Goal: Task Accomplishment & Management: Manage account settings

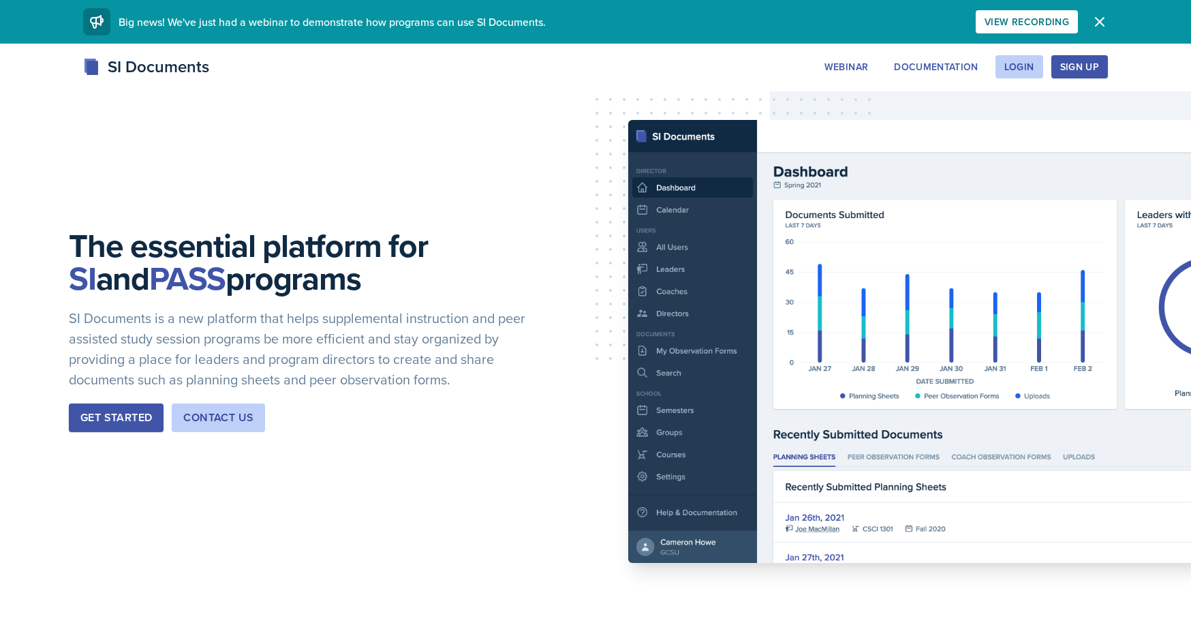
drag, startPoint x: 1072, startPoint y: 60, endPoint x: 940, endPoint y: 80, distance: 133.8
click at [1004, 65] on button "Login" at bounding box center [1020, 66] width 48 height 23
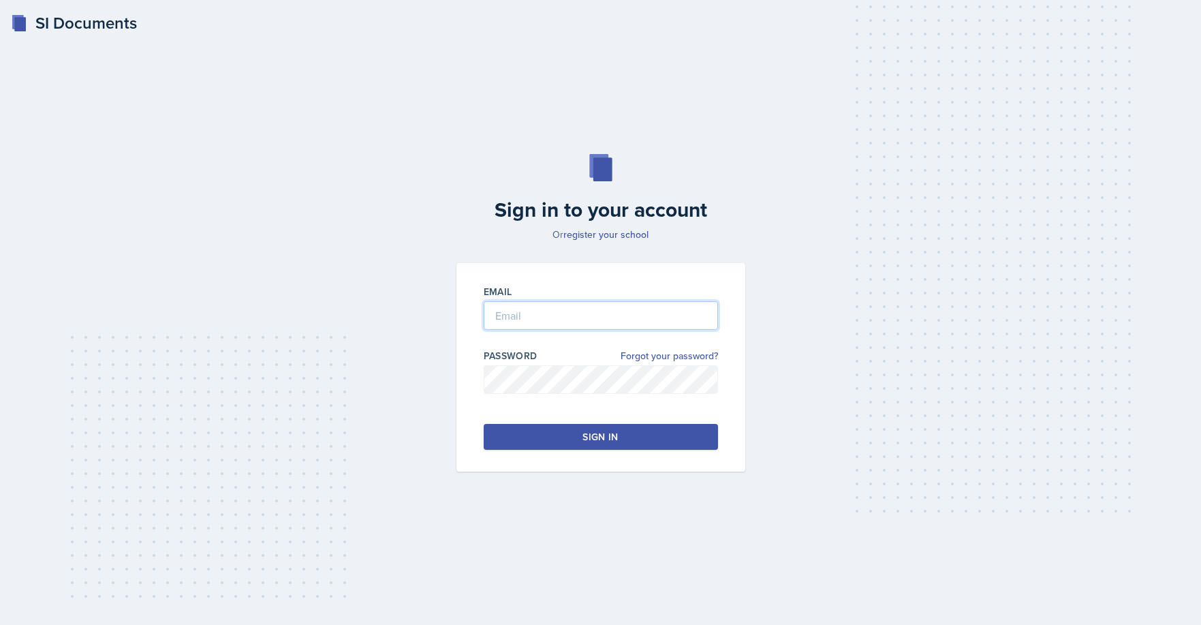
click at [602, 315] on input "email" at bounding box center [601, 315] width 234 height 29
type input "[PERSON_NAME][EMAIL_ADDRESS][PERSON_NAME][DOMAIN_NAME]"
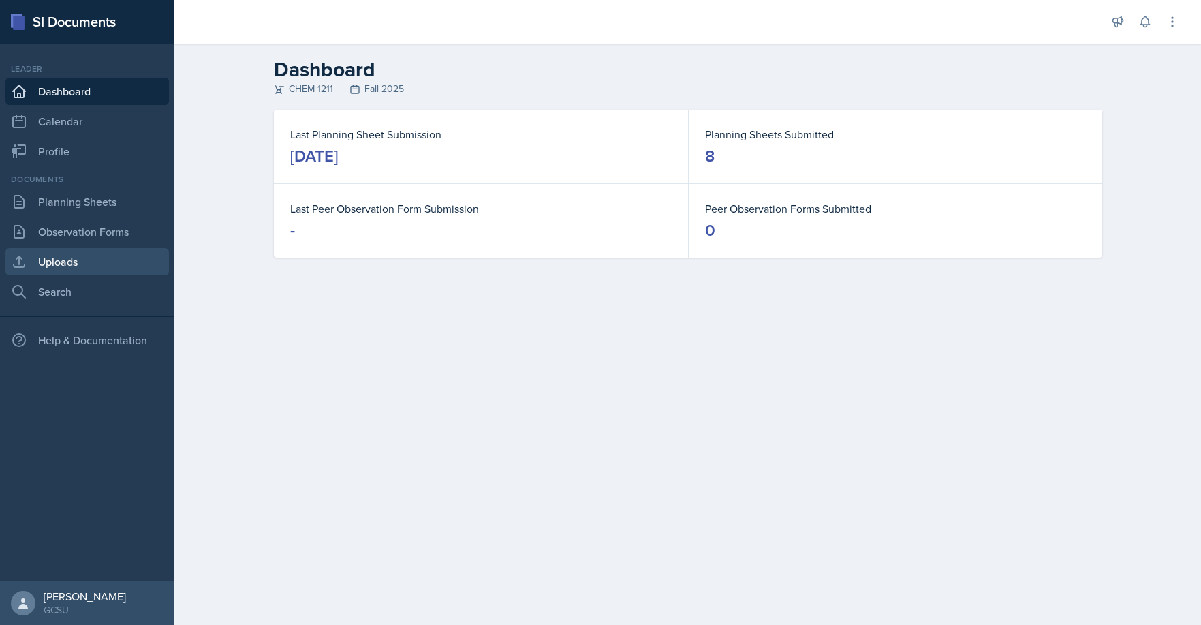
click at [52, 253] on link "Uploads" at bounding box center [87, 261] width 164 height 27
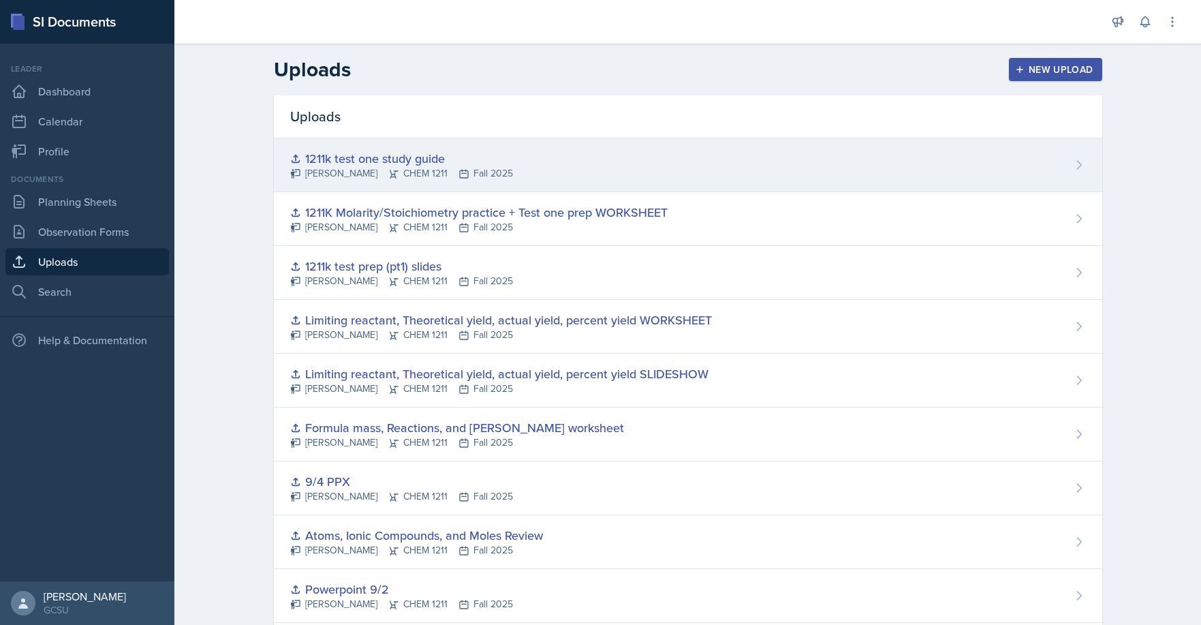
click at [547, 159] on div "1211k test one study guide [PERSON_NAME] CHEM 1211 Fall 2025" at bounding box center [688, 165] width 829 height 54
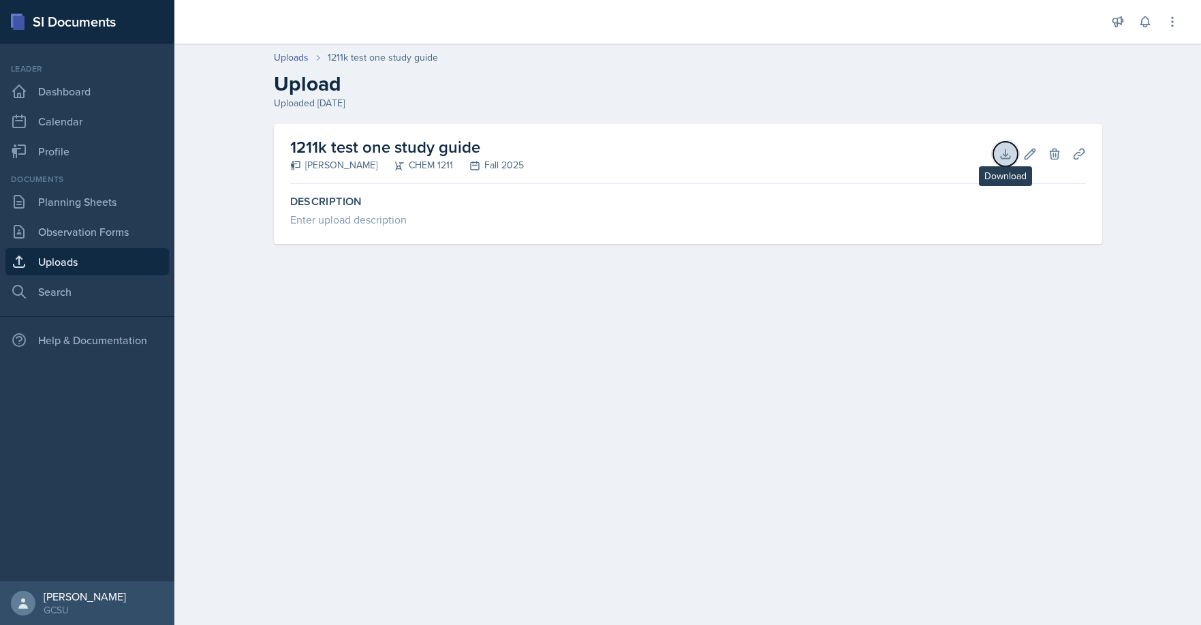
click at [1000, 160] on icon at bounding box center [1006, 154] width 14 height 14
